Goal: Task Accomplishment & Management: Complete application form

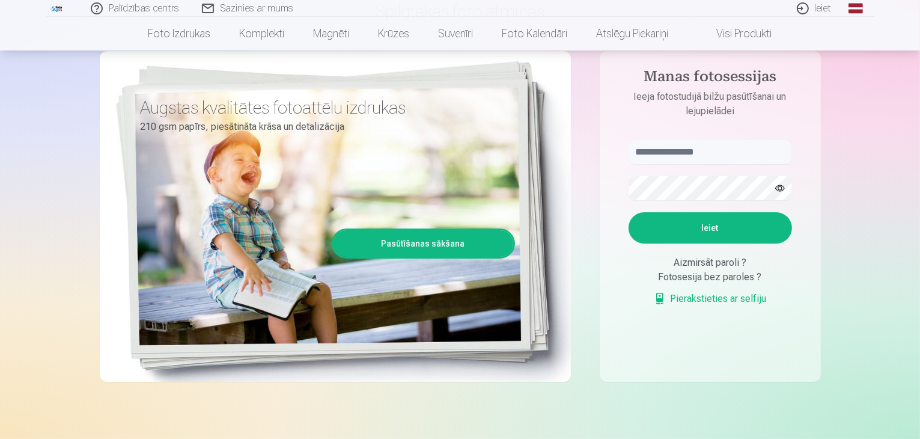
scroll to position [128, 0]
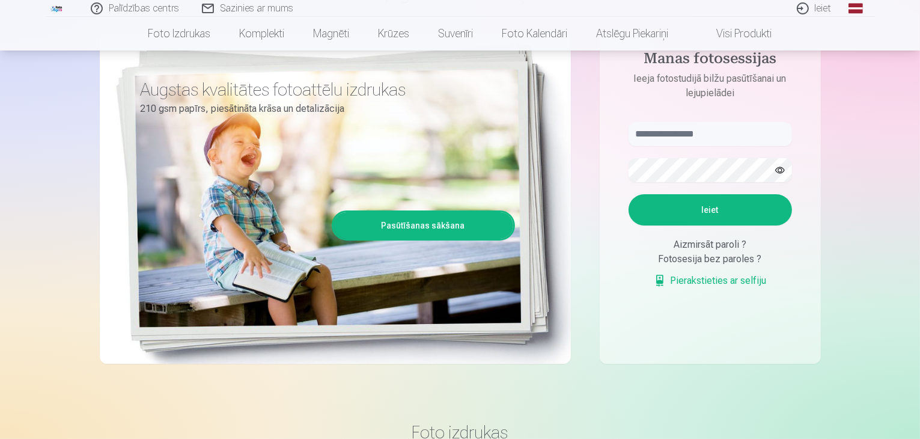
click at [745, 284] on link "Pierakstieties ar selfiju" at bounding box center [710, 280] width 113 height 14
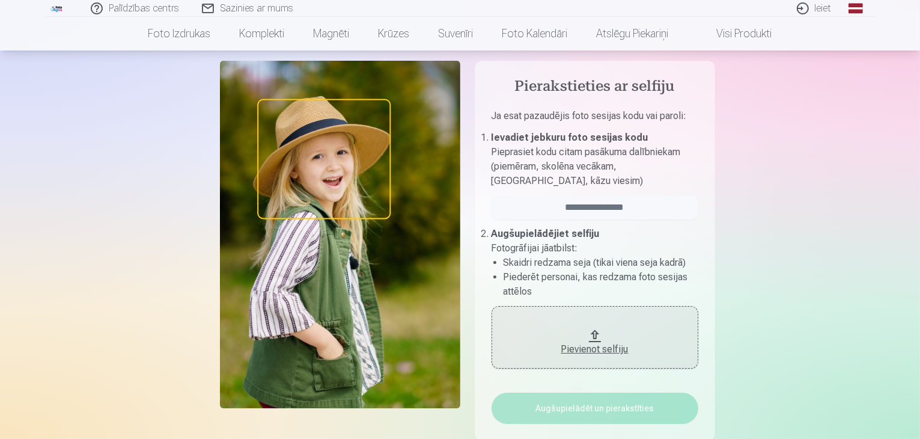
scroll to position [55, 0]
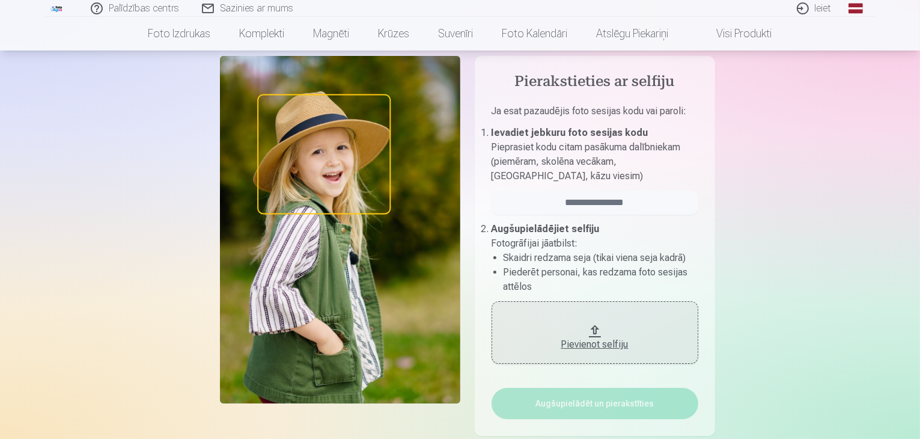
click at [563, 341] on div "Pievienot selfiju" at bounding box center [595, 344] width 183 height 14
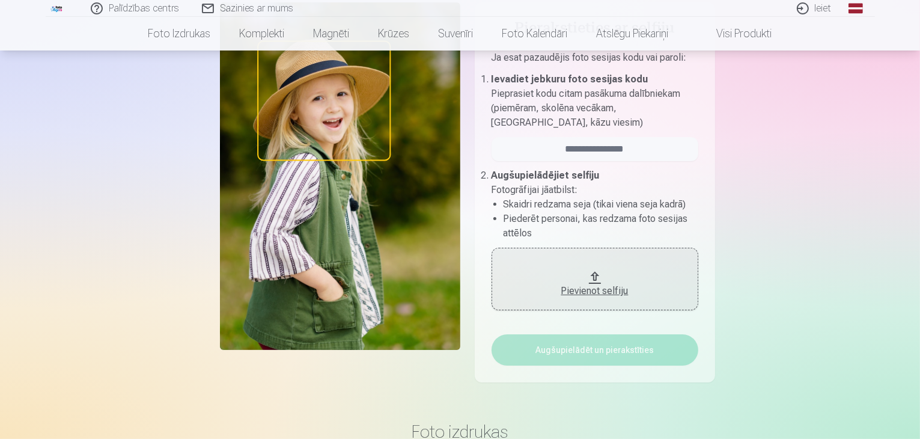
scroll to position [96, 0]
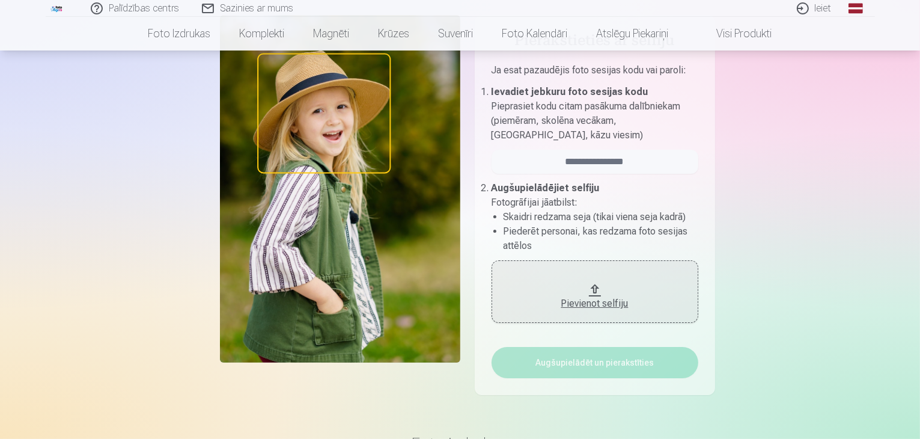
click at [611, 291] on div "Pievienot selfiju" at bounding box center [595, 300] width 183 height 22
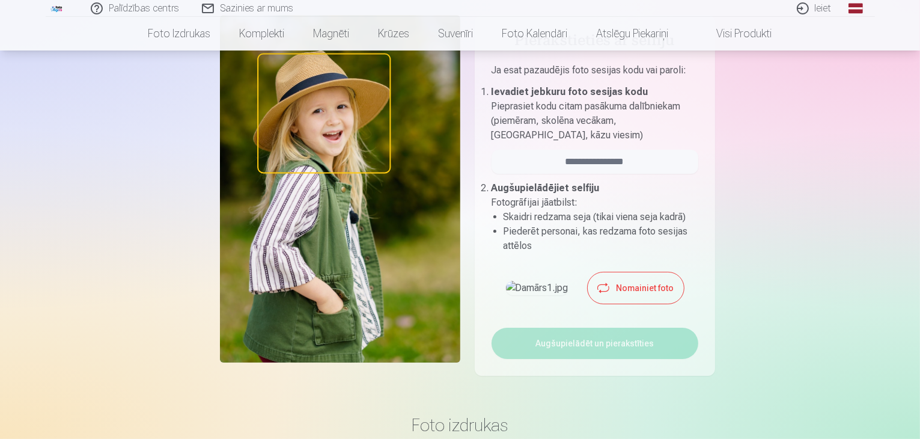
click at [662, 303] on button "Nomainiet foto" at bounding box center [636, 287] width 96 height 31
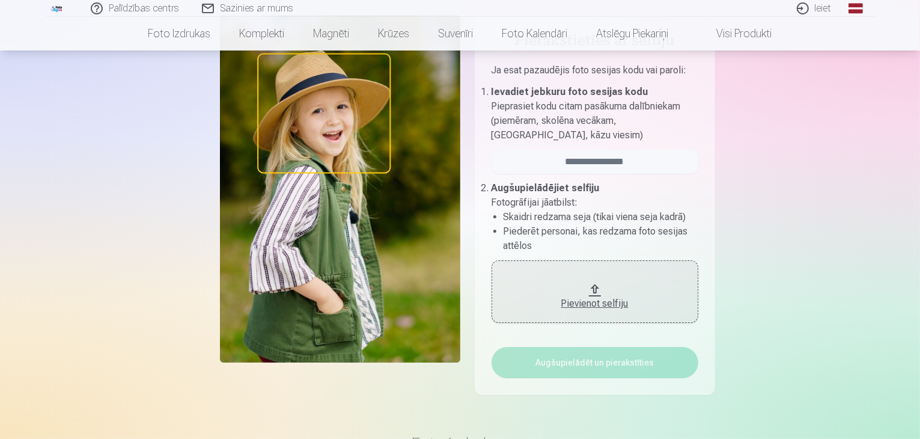
click at [617, 301] on div "Pievienot selfiju" at bounding box center [595, 303] width 183 height 14
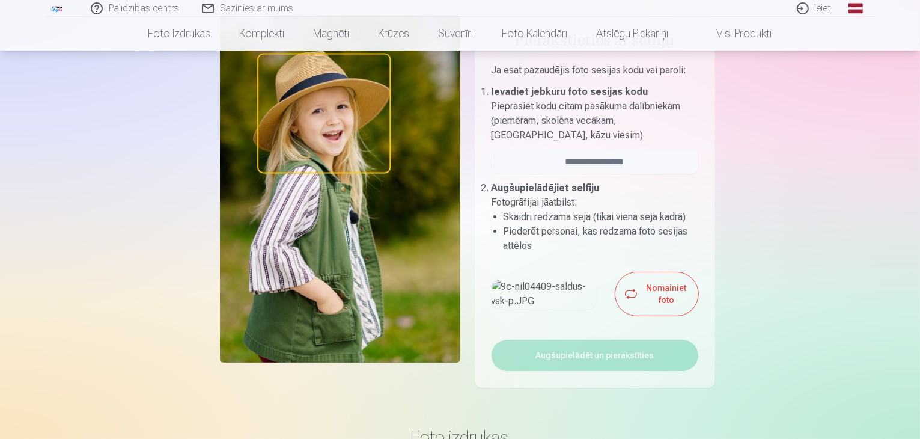
click at [540, 308] on img at bounding box center [544, 293] width 105 height 29
click at [632, 315] on button "Nomainiet foto" at bounding box center [656, 293] width 82 height 43
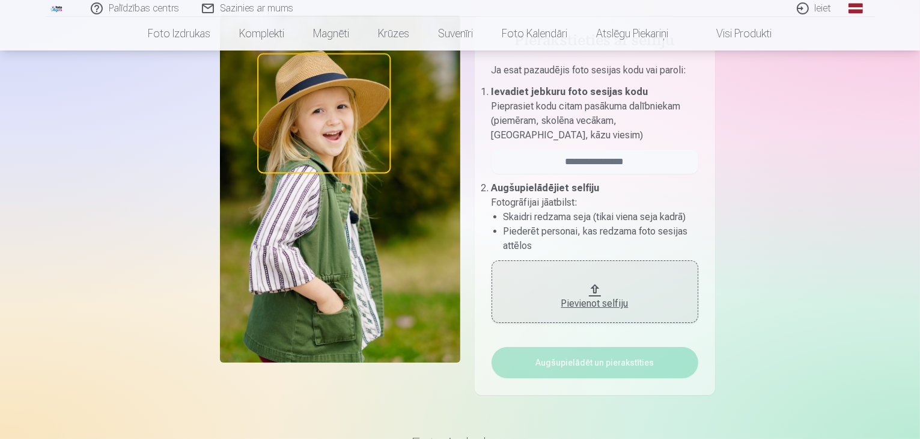
click at [601, 302] on div "Pievienot selfiju" at bounding box center [595, 303] width 183 height 14
click at [605, 159] on input "email" at bounding box center [595, 162] width 207 height 24
click at [492, 161] on protonpass-control-8f5d at bounding box center [492, 160] width 0 height 11
click at [644, 165] on input "email" at bounding box center [595, 162] width 207 height 24
click at [647, 157] on input "email" at bounding box center [595, 162] width 207 height 24
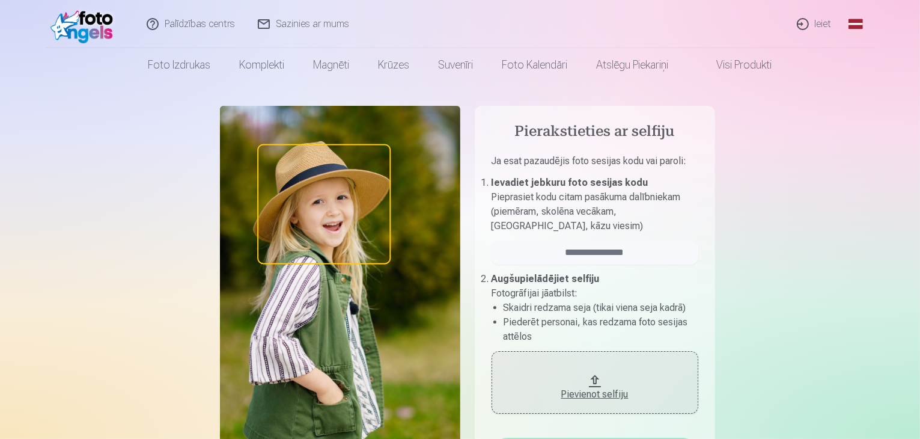
scroll to position [0, 0]
